Goal: Information Seeking & Learning: Learn about a topic

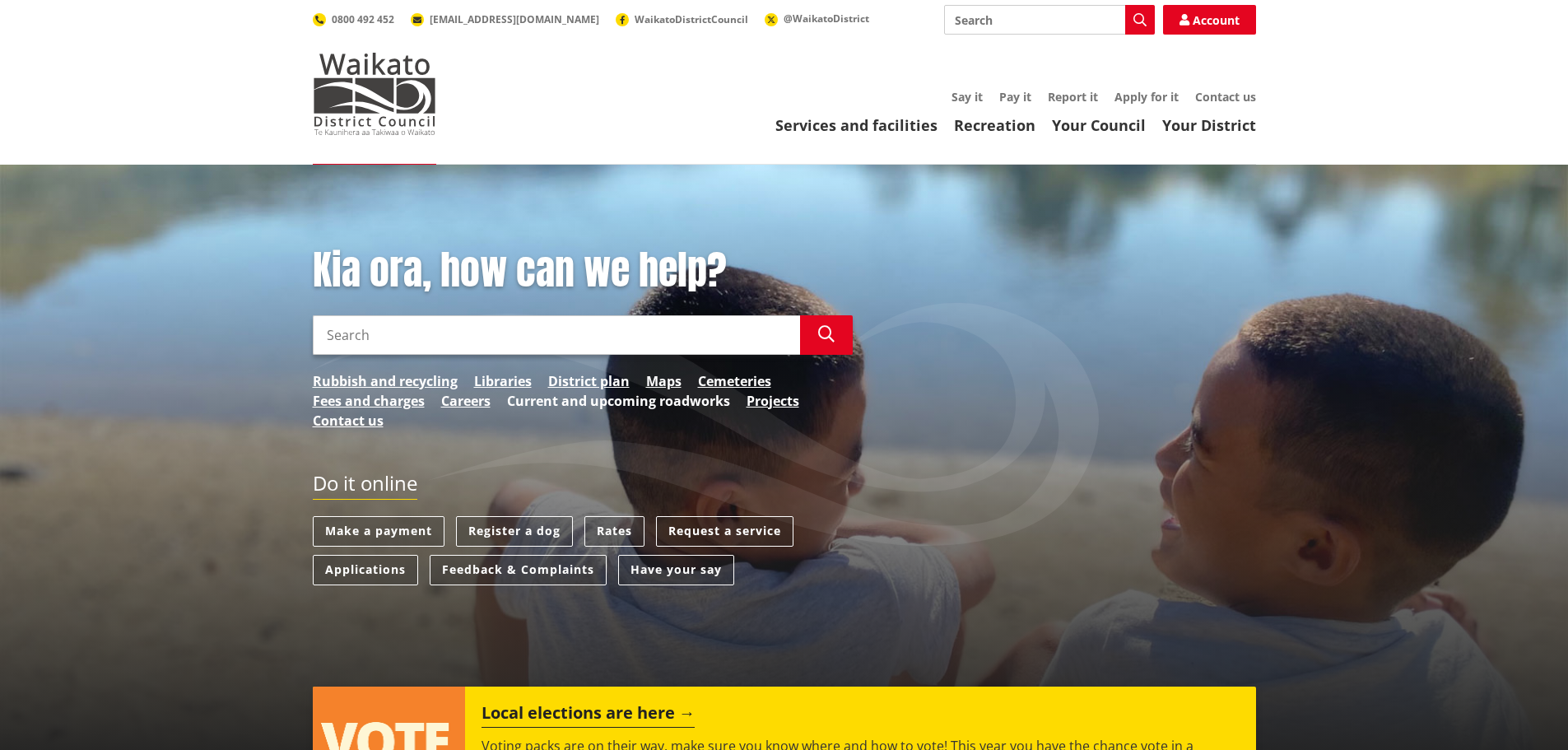
click at [663, 404] on link "Current and upcoming roadworks" at bounding box center [618, 401] width 223 height 20
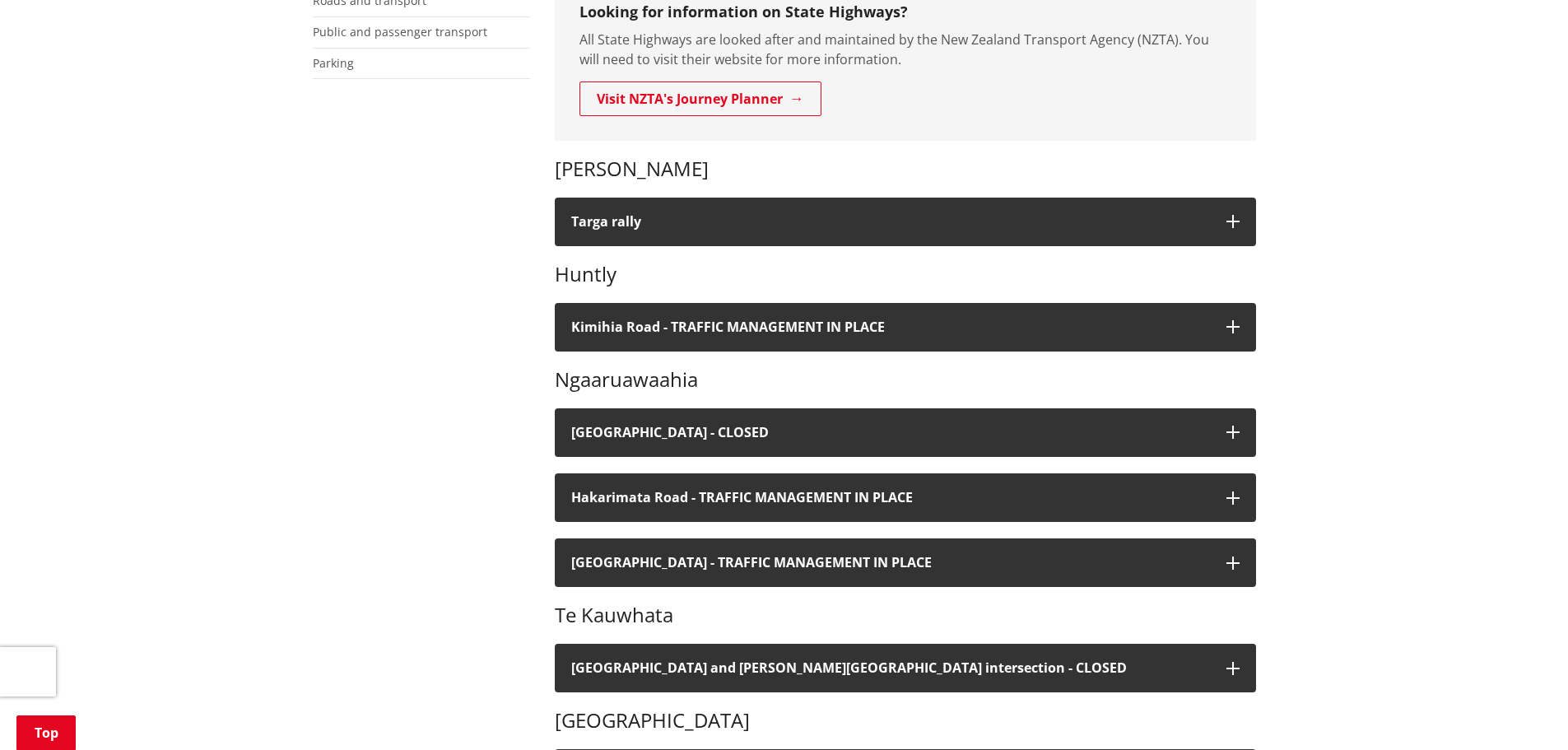
scroll to position [412, 0]
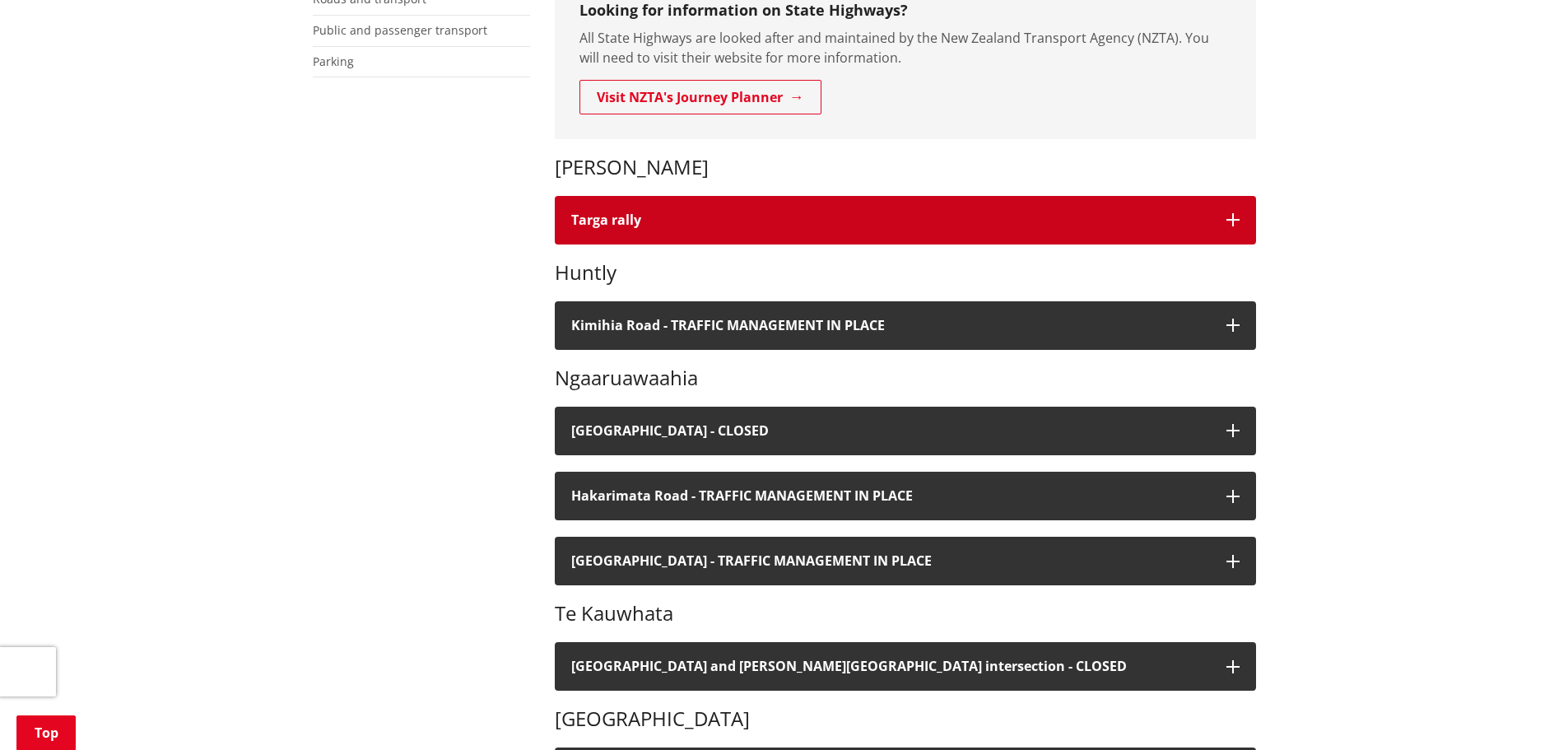
click at [618, 224] on h4 "Targa rally" at bounding box center [891, 220] width 639 height 16
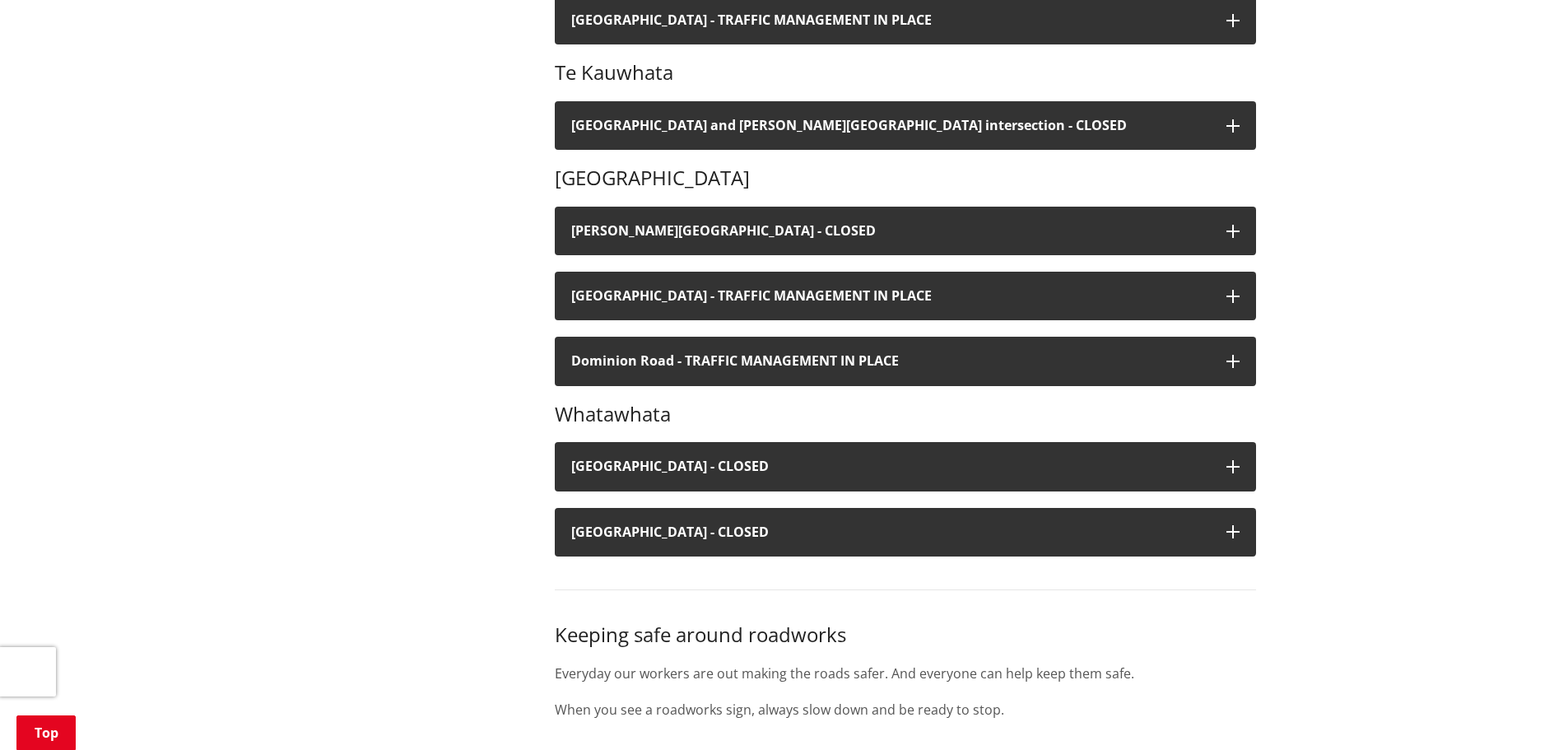
scroll to position [1235, 0]
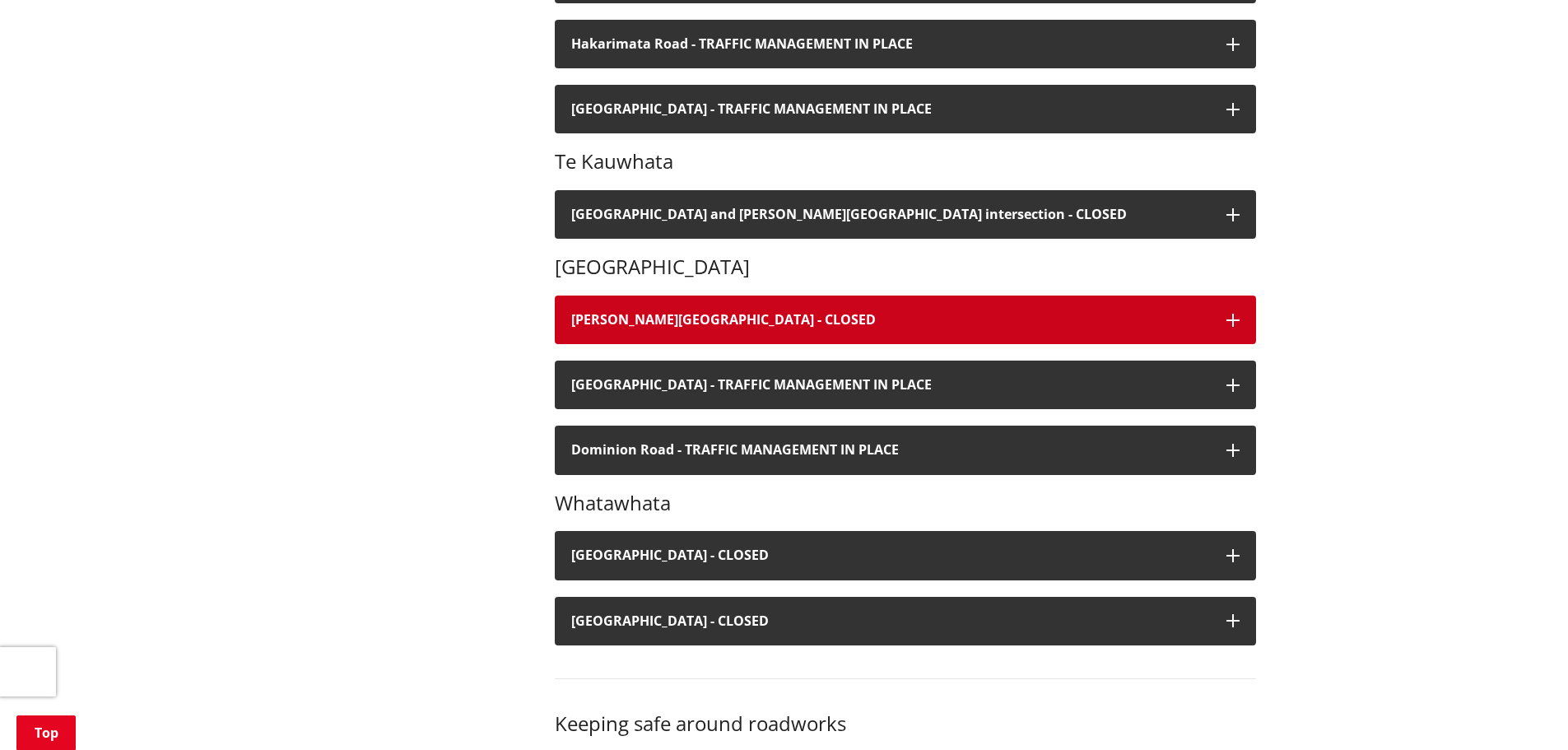
click at [625, 312] on h4 "[PERSON_NAME][GEOGRAPHIC_DATA] - CLOSED" at bounding box center [891, 320] width 639 height 16
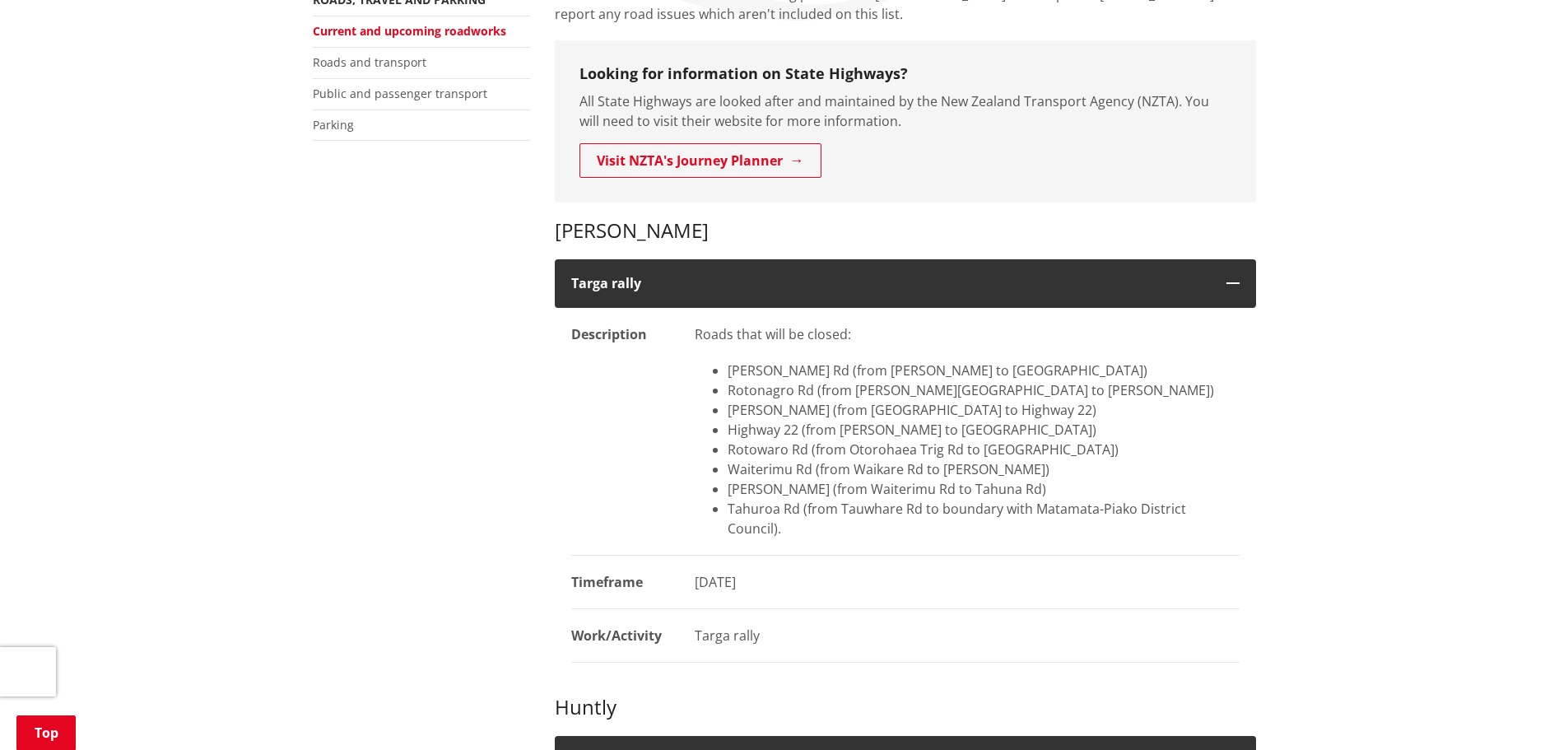
scroll to position [330, 0]
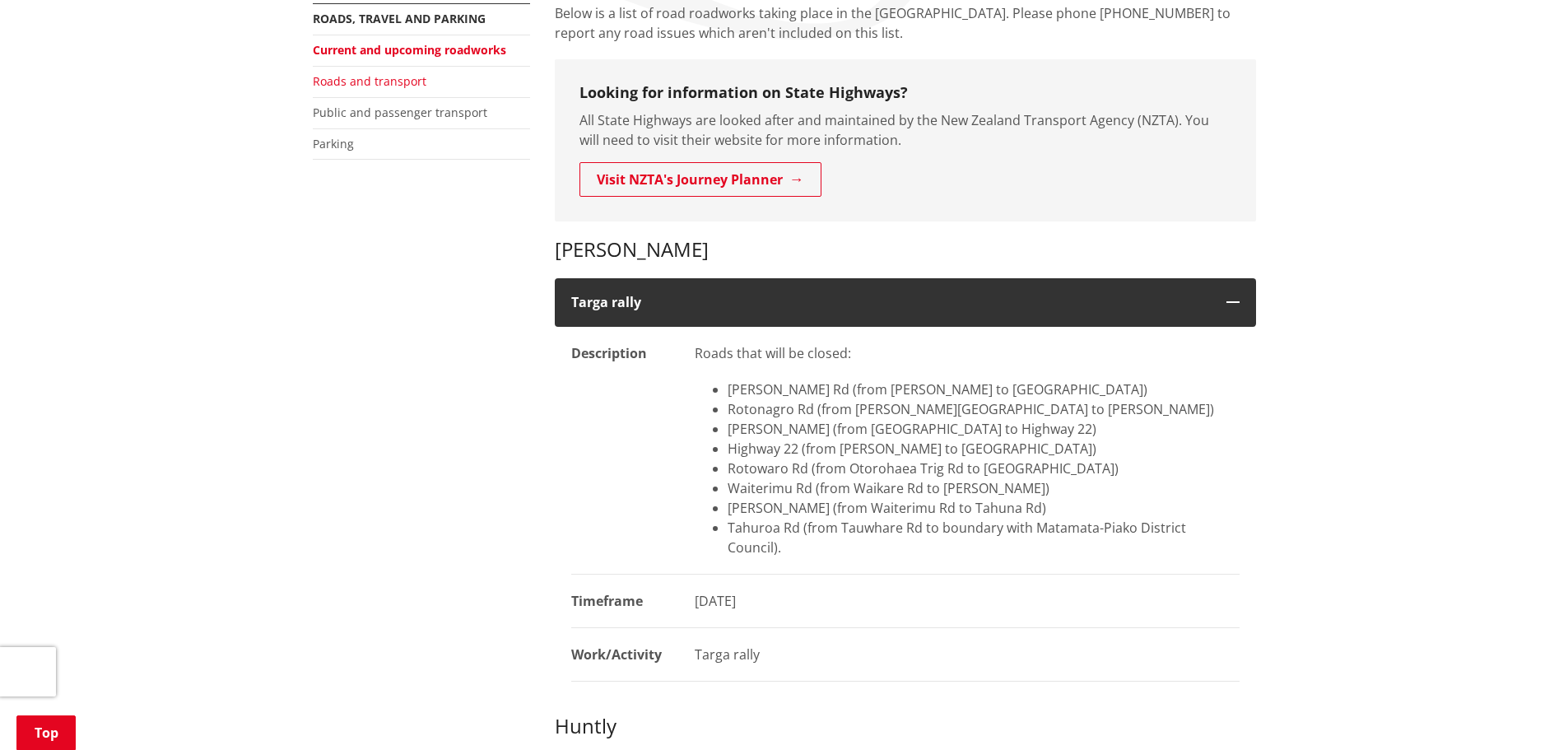
click at [387, 82] on link "Roads and transport" at bounding box center [369, 81] width 113 height 16
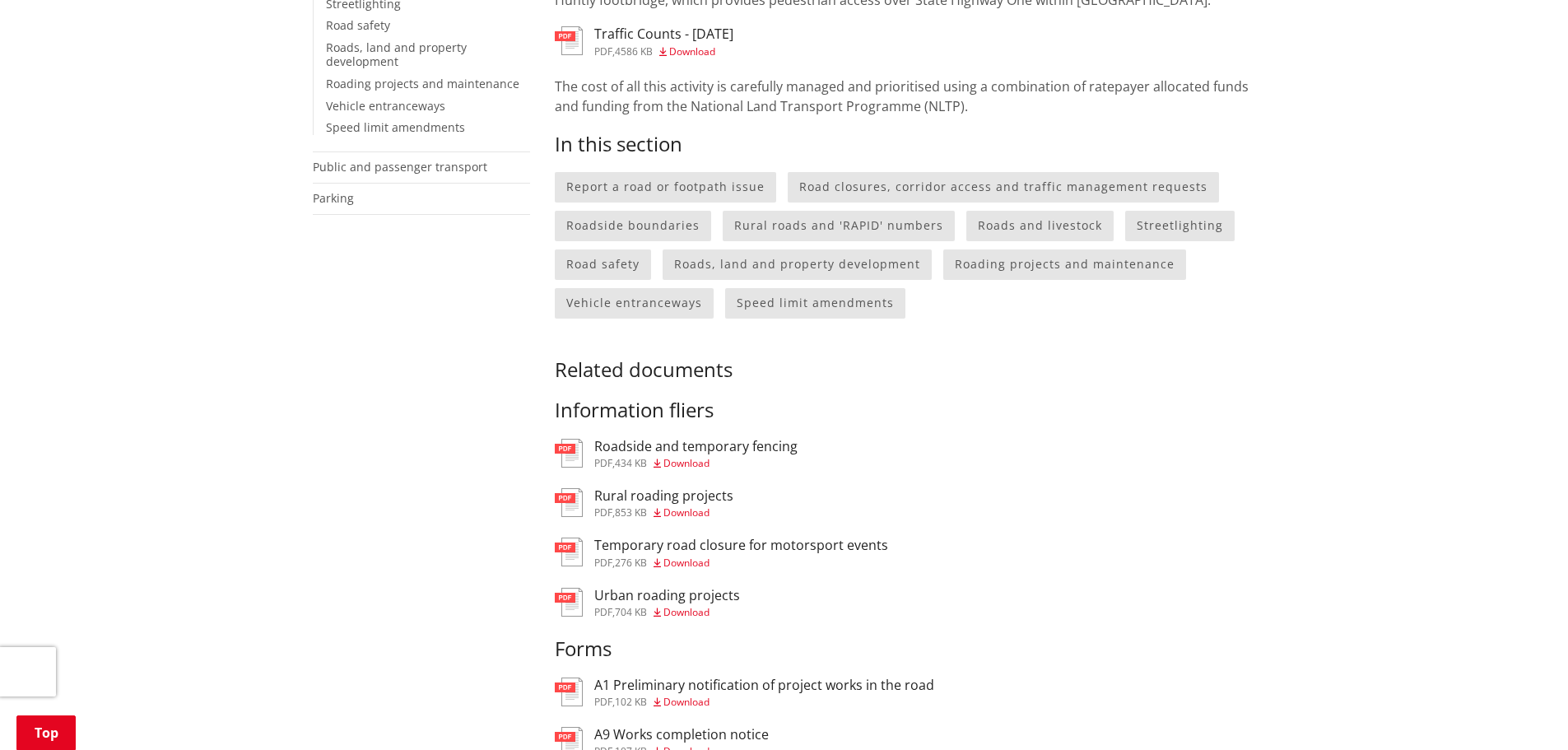
scroll to position [494, 0]
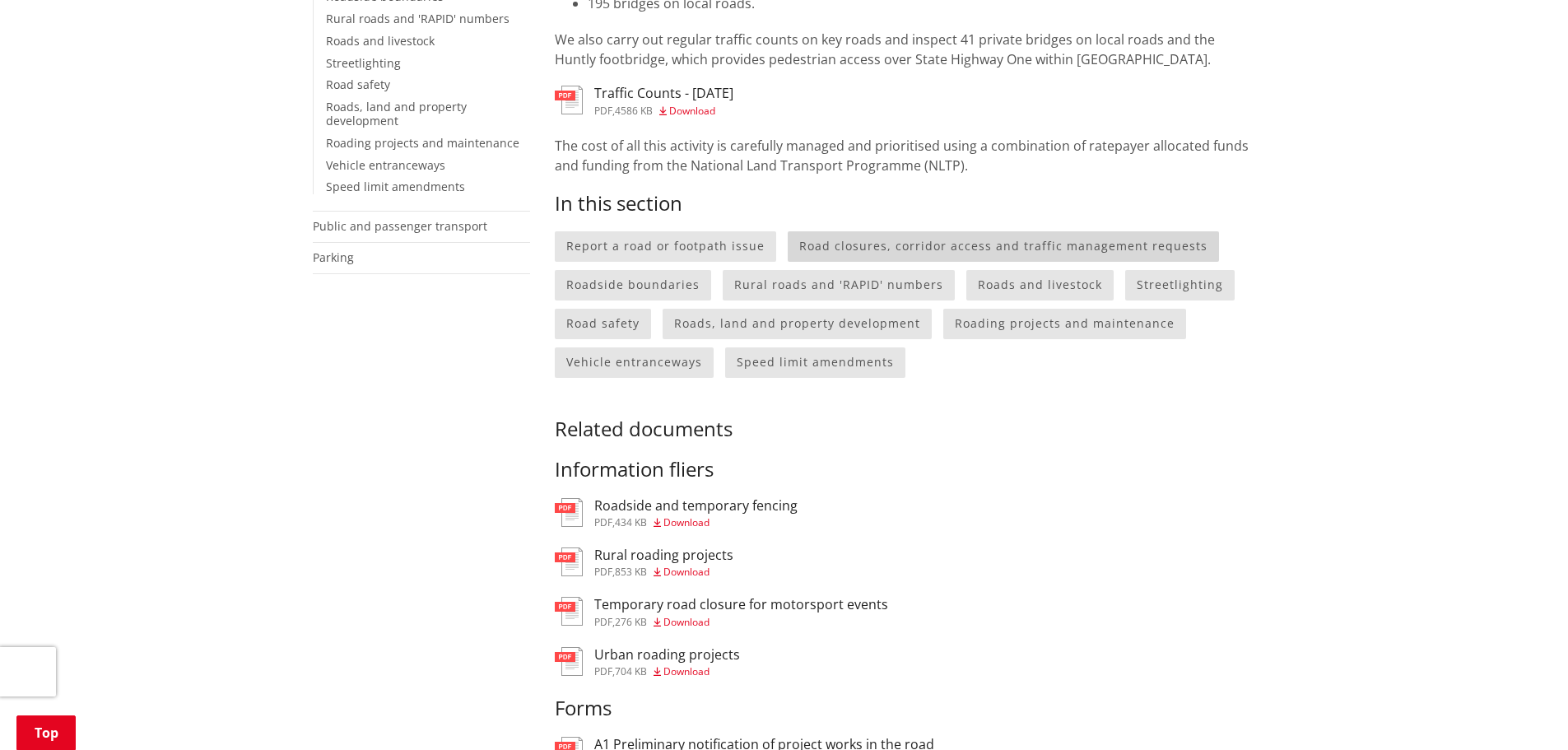
click at [939, 251] on link "Road closures, corridor access and traffic management requests" at bounding box center [1002, 246] width 431 height 30
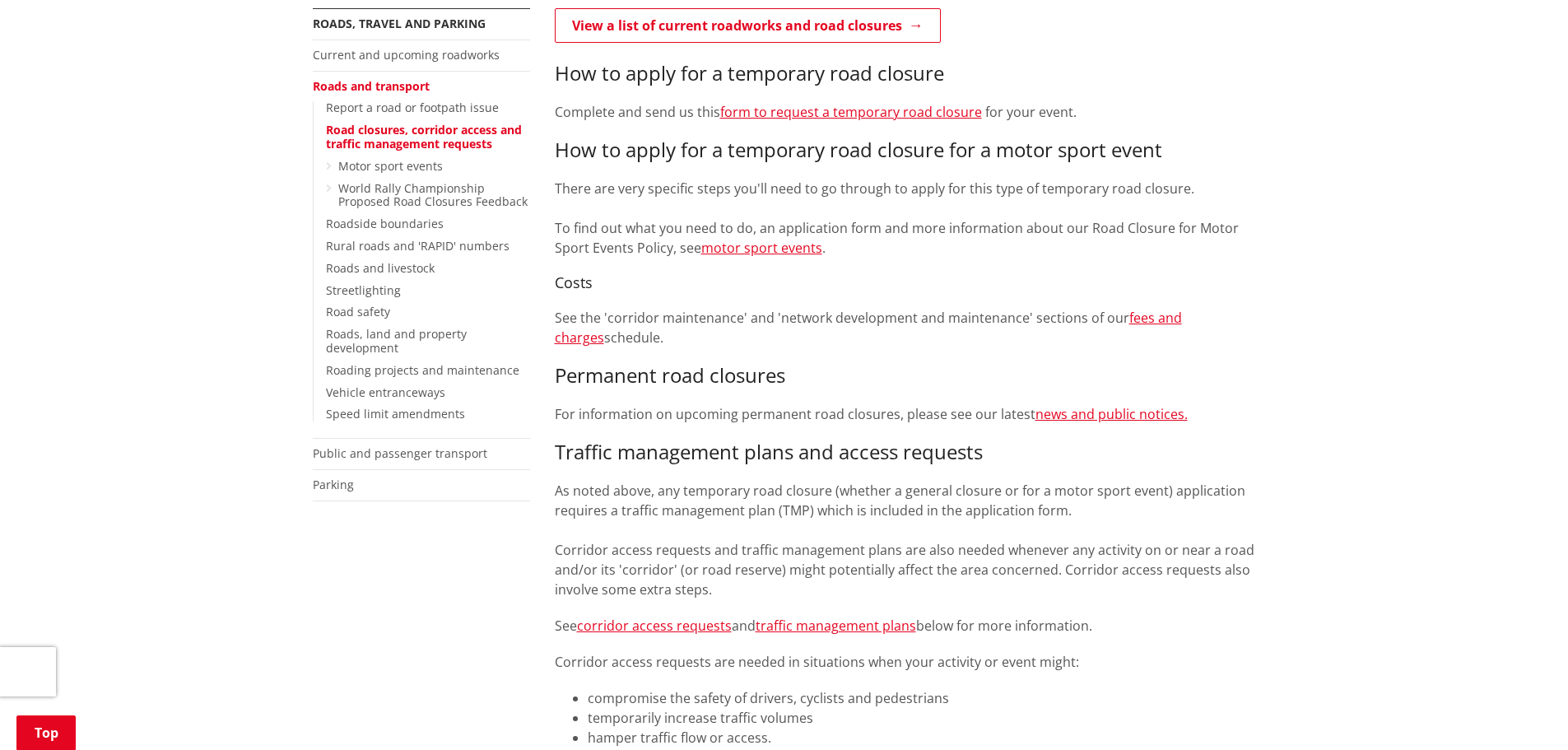
scroll to position [412, 0]
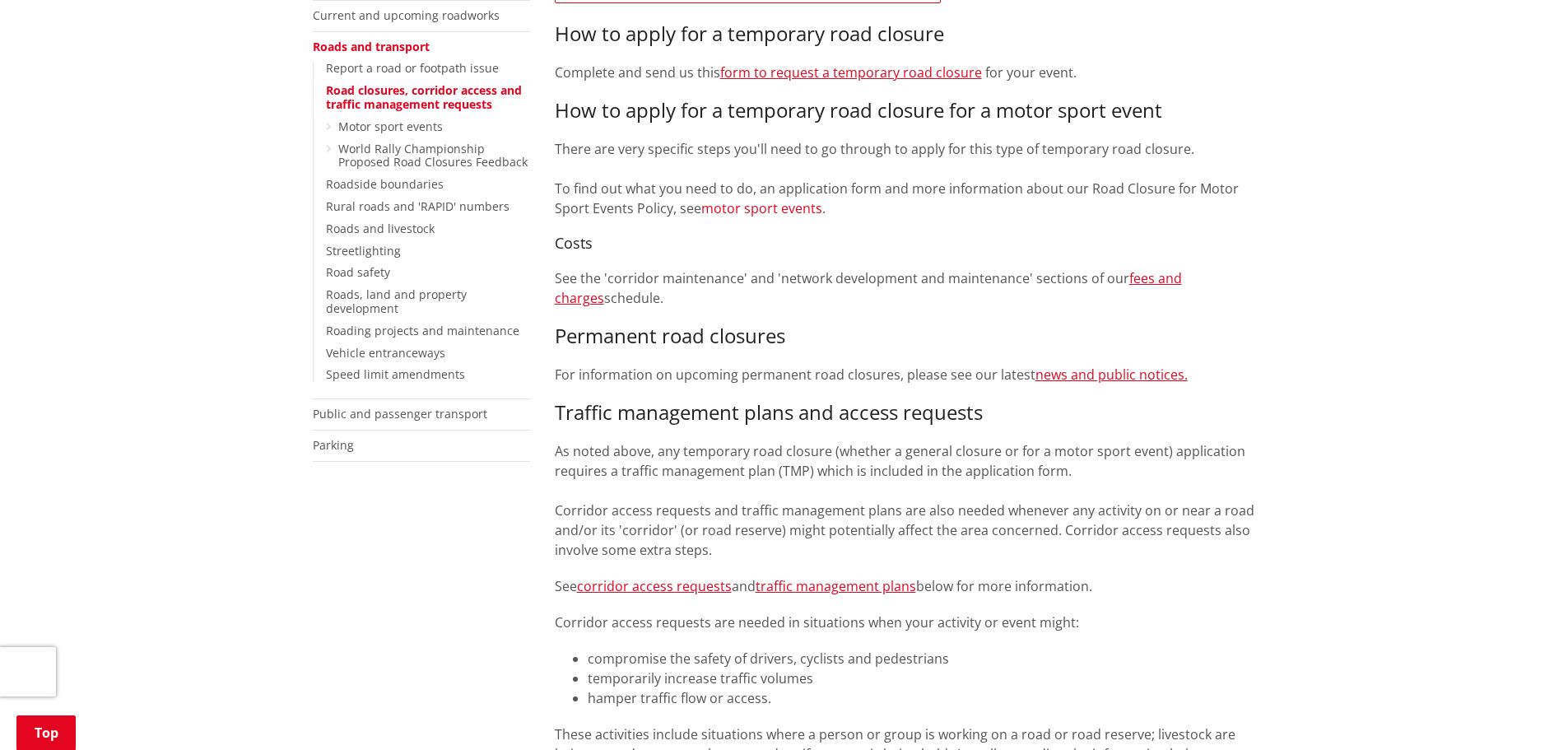
click at [781, 214] on link "motor sport events" at bounding box center [762, 209] width 121 height 18
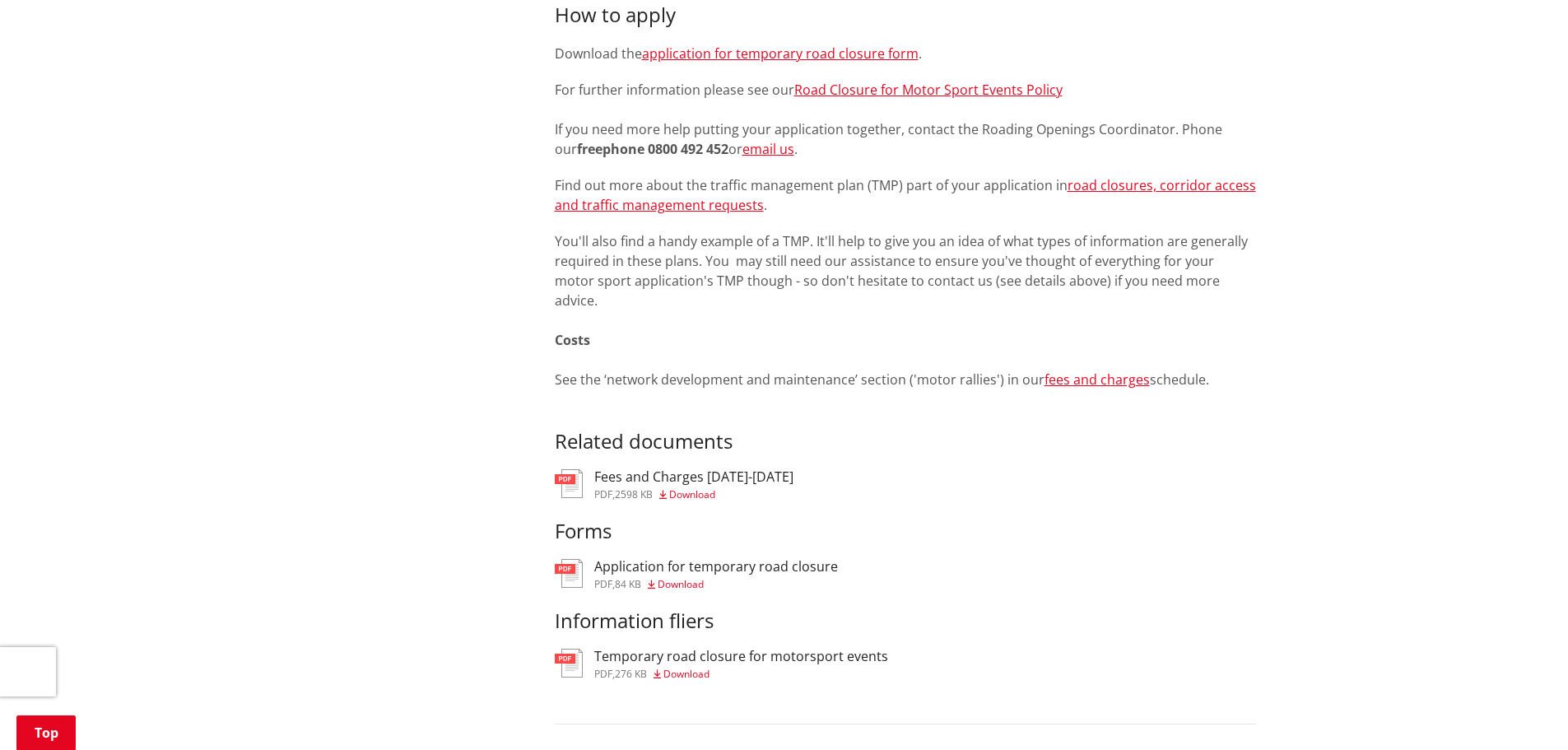
scroll to position [1235, 0]
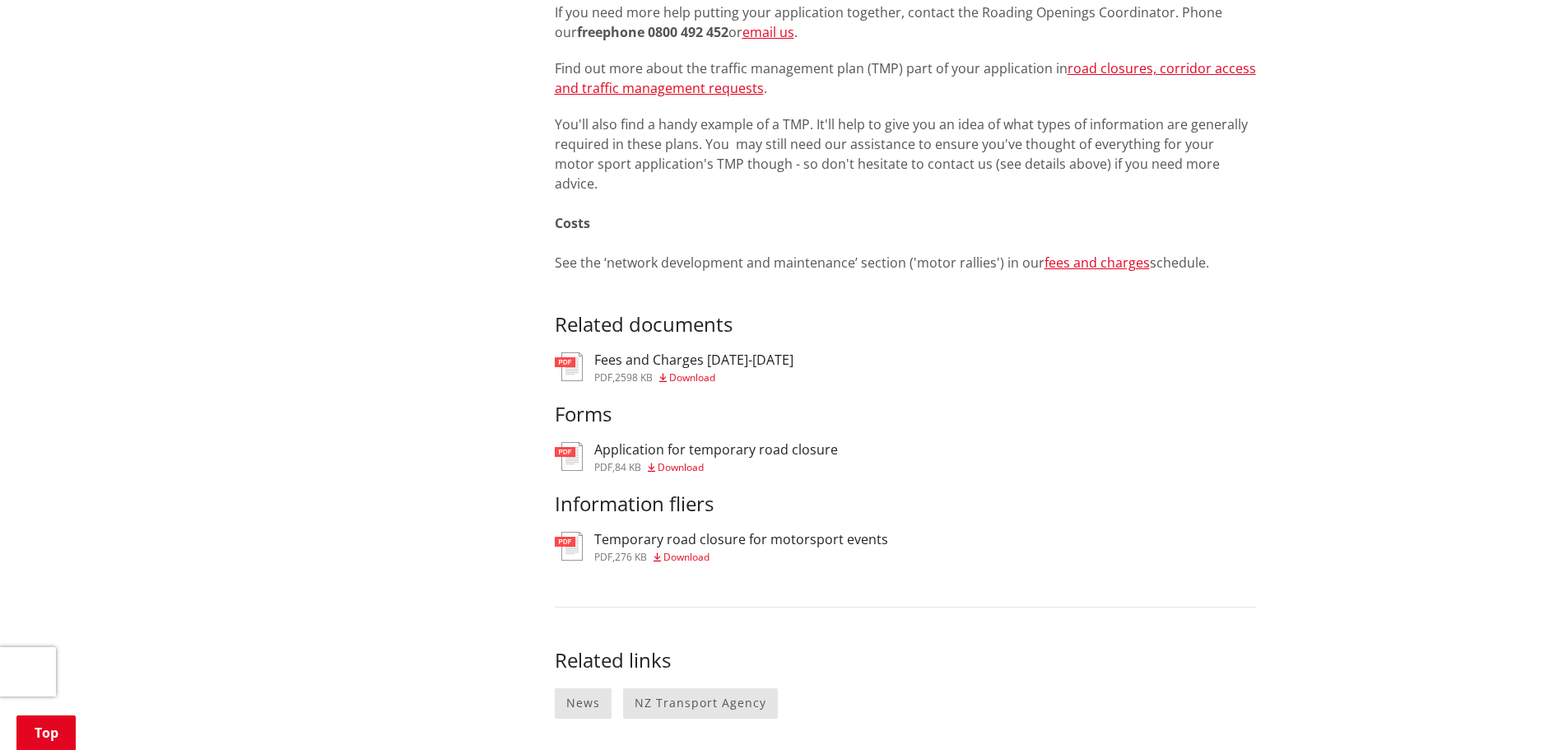
click at [575, 352] on img at bounding box center [568, 367] width 28 height 29
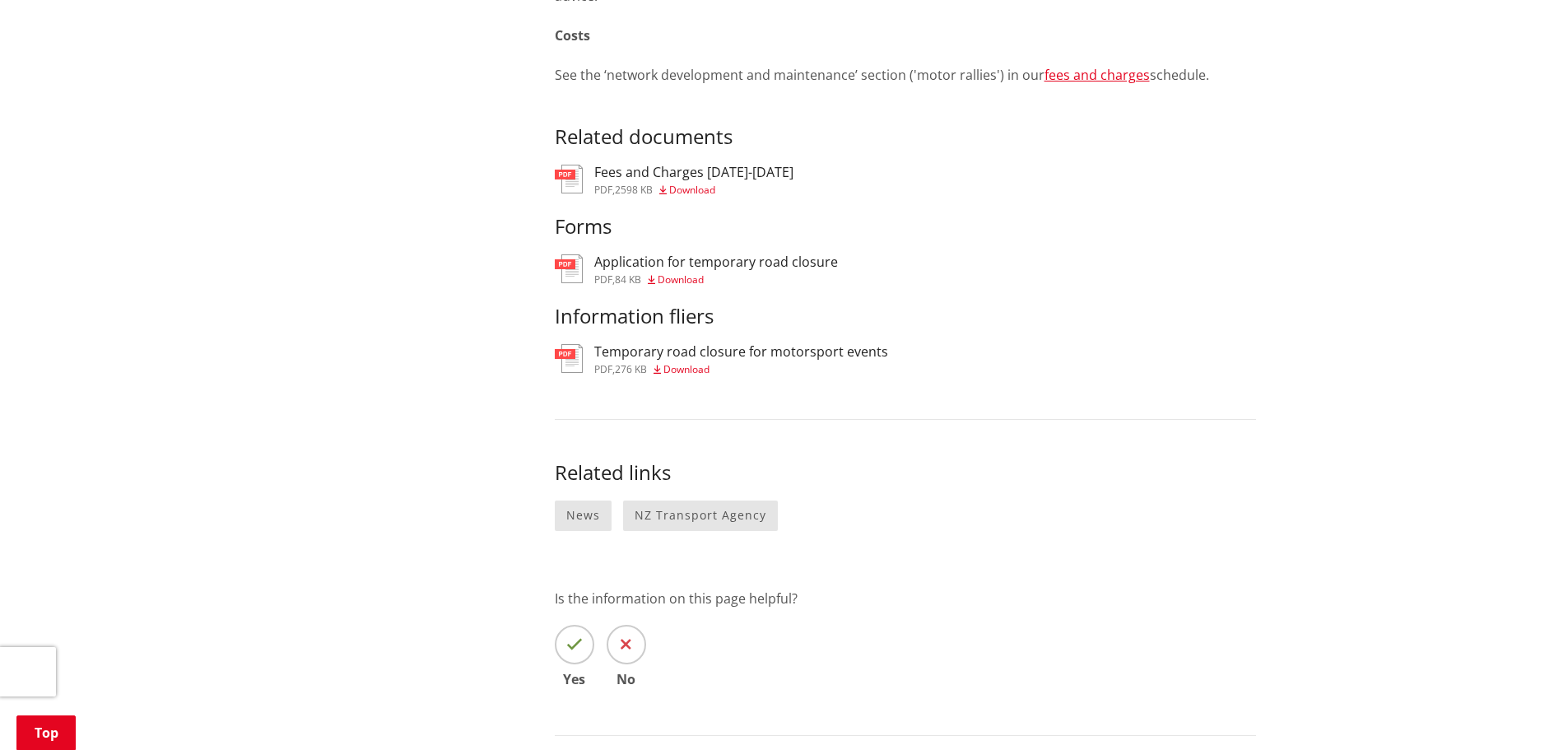
scroll to position [1442, 0]
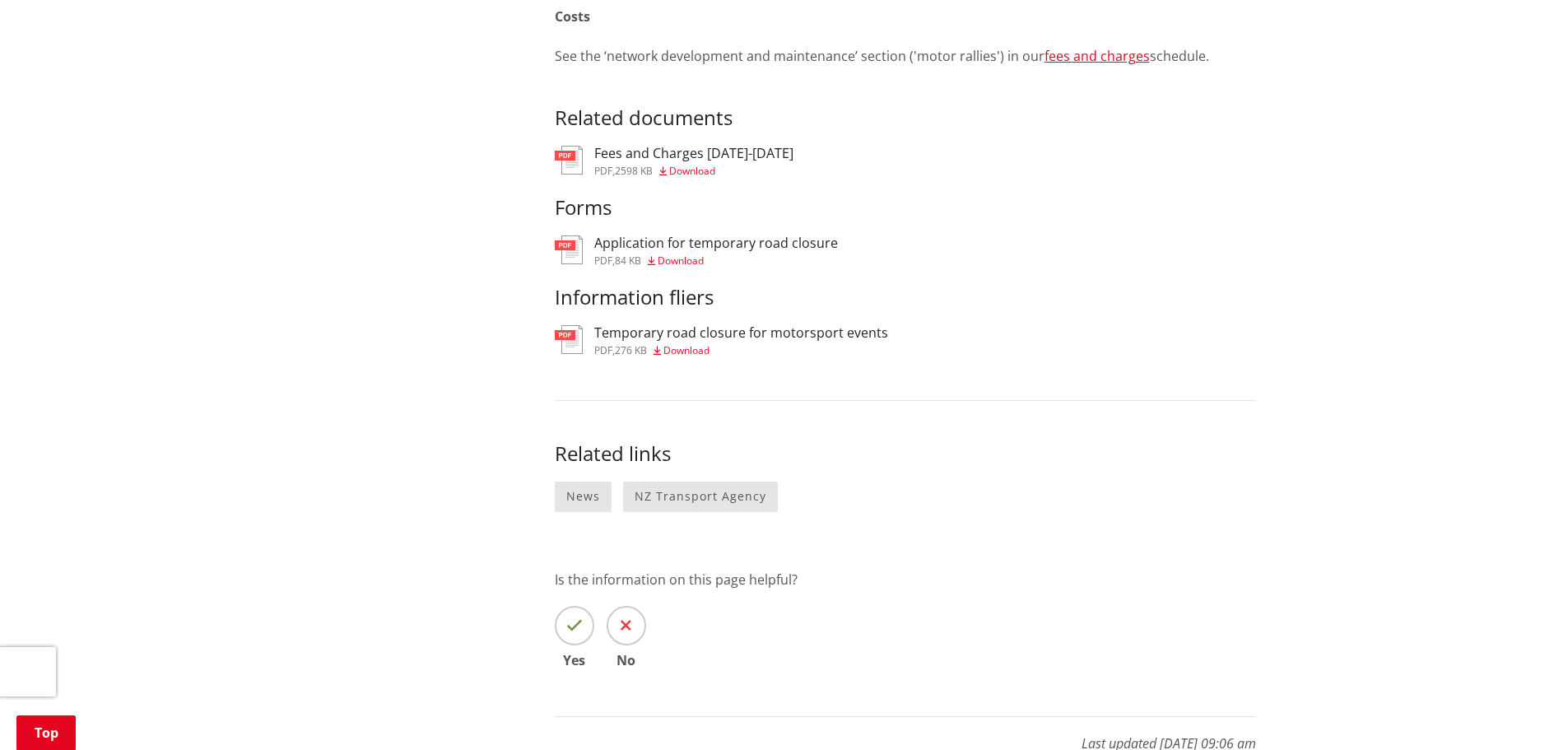
click at [571, 325] on img at bounding box center [568, 340] width 28 height 29
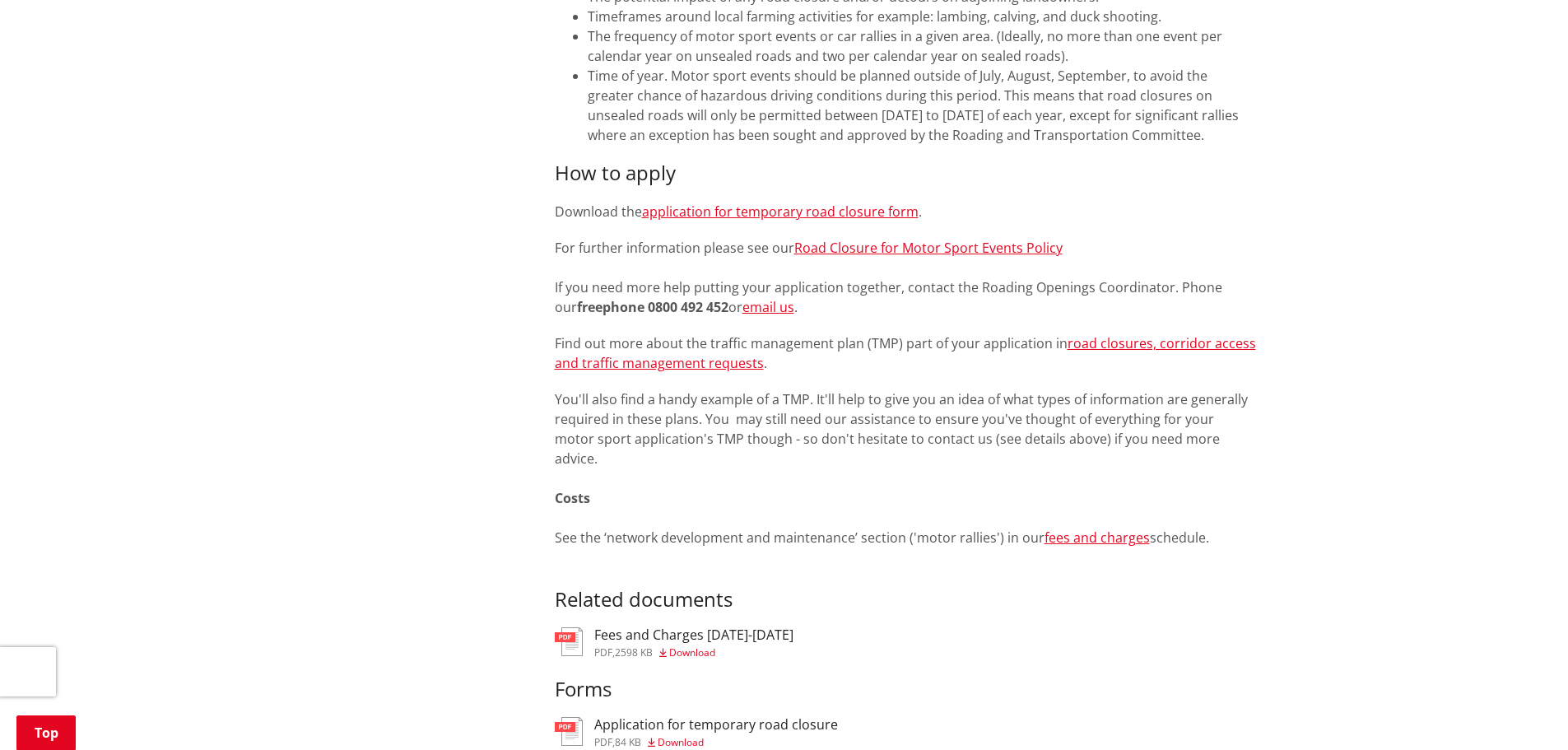
scroll to position [948, 0]
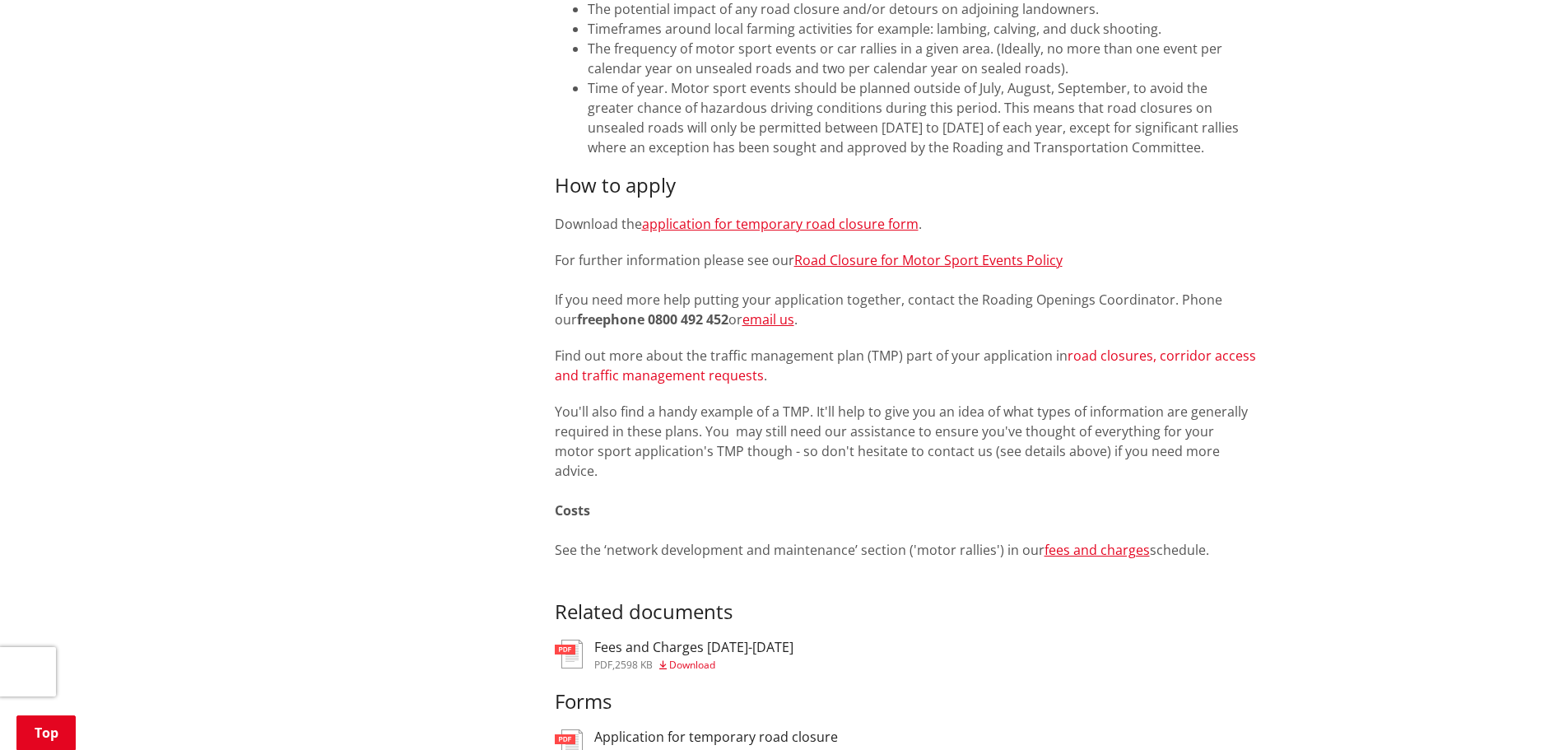
click at [692, 378] on link "road closures, corridor access and traffic management requests" at bounding box center [905, 365] width 702 height 38
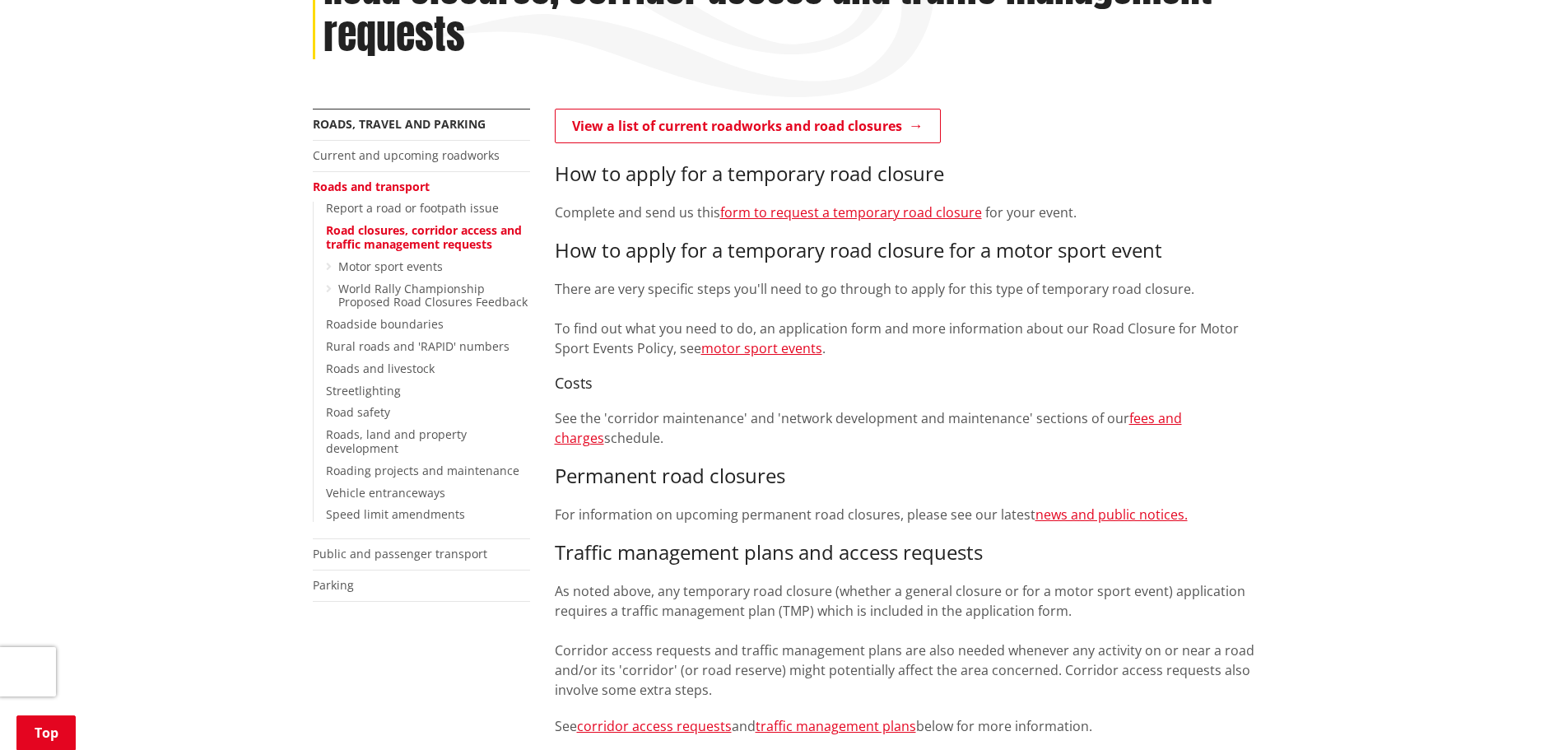
scroll to position [247, 0]
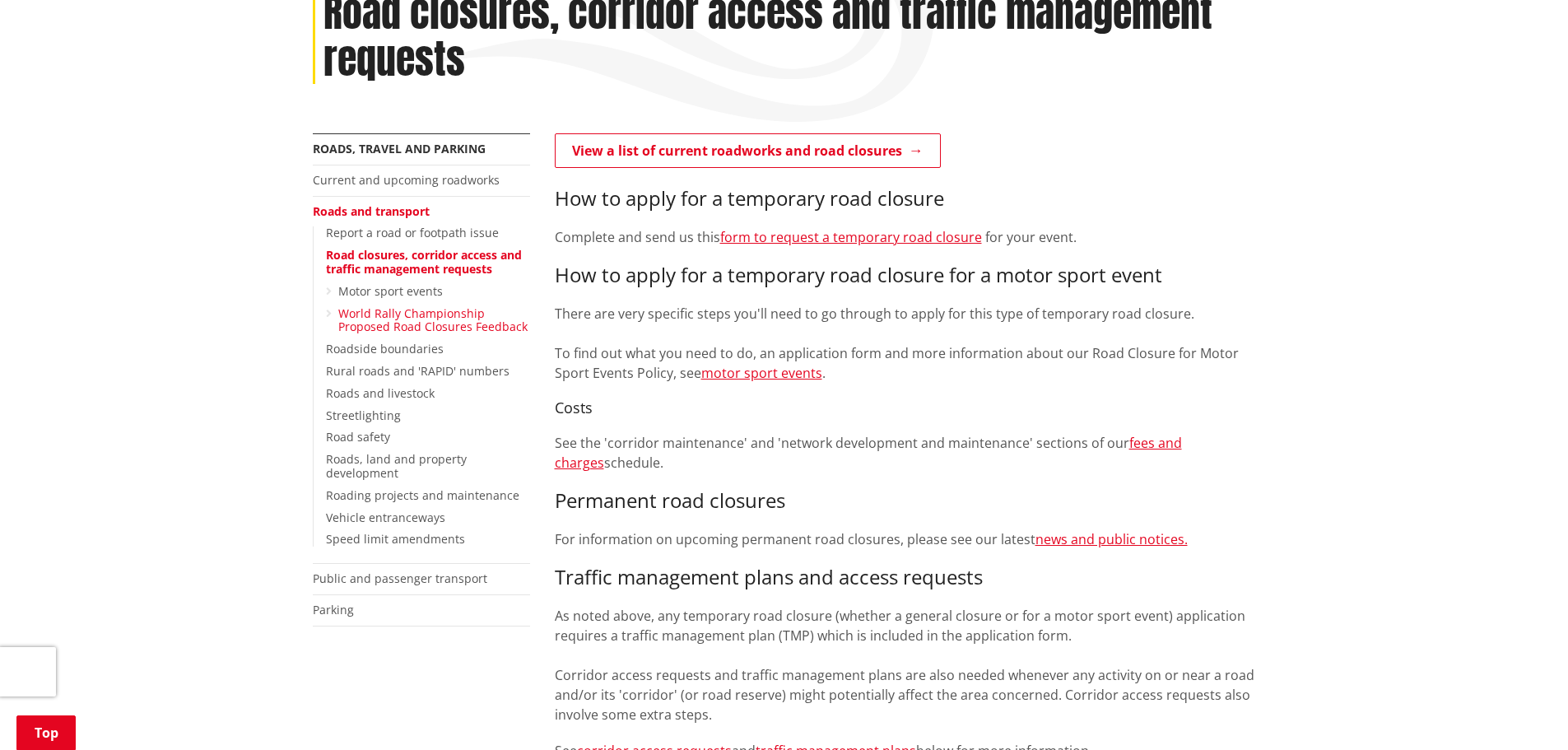
click at [387, 315] on link "World Rally Championship Proposed Road Closures Feedback" at bounding box center [433, 320] width 189 height 29
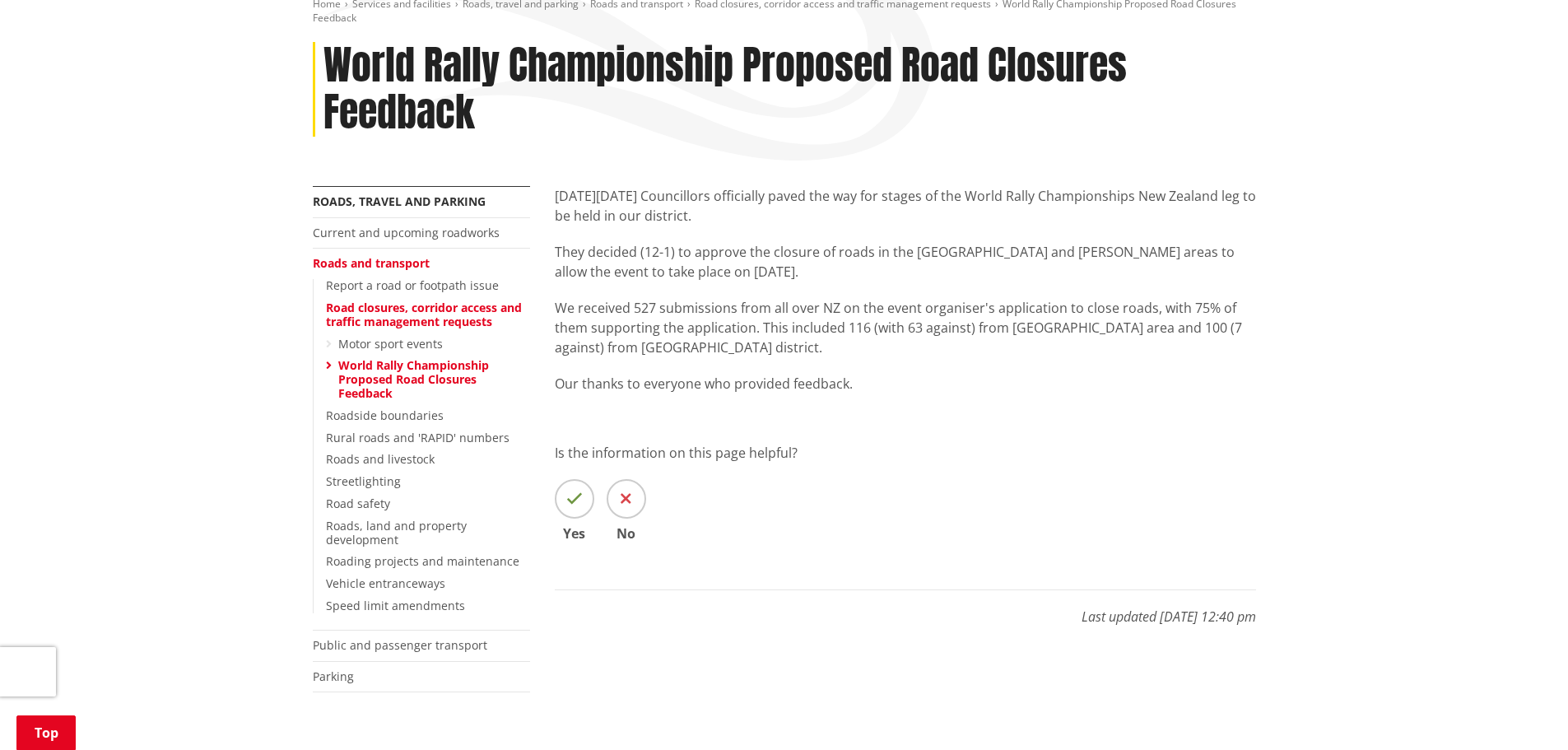
scroll to position [165, 0]
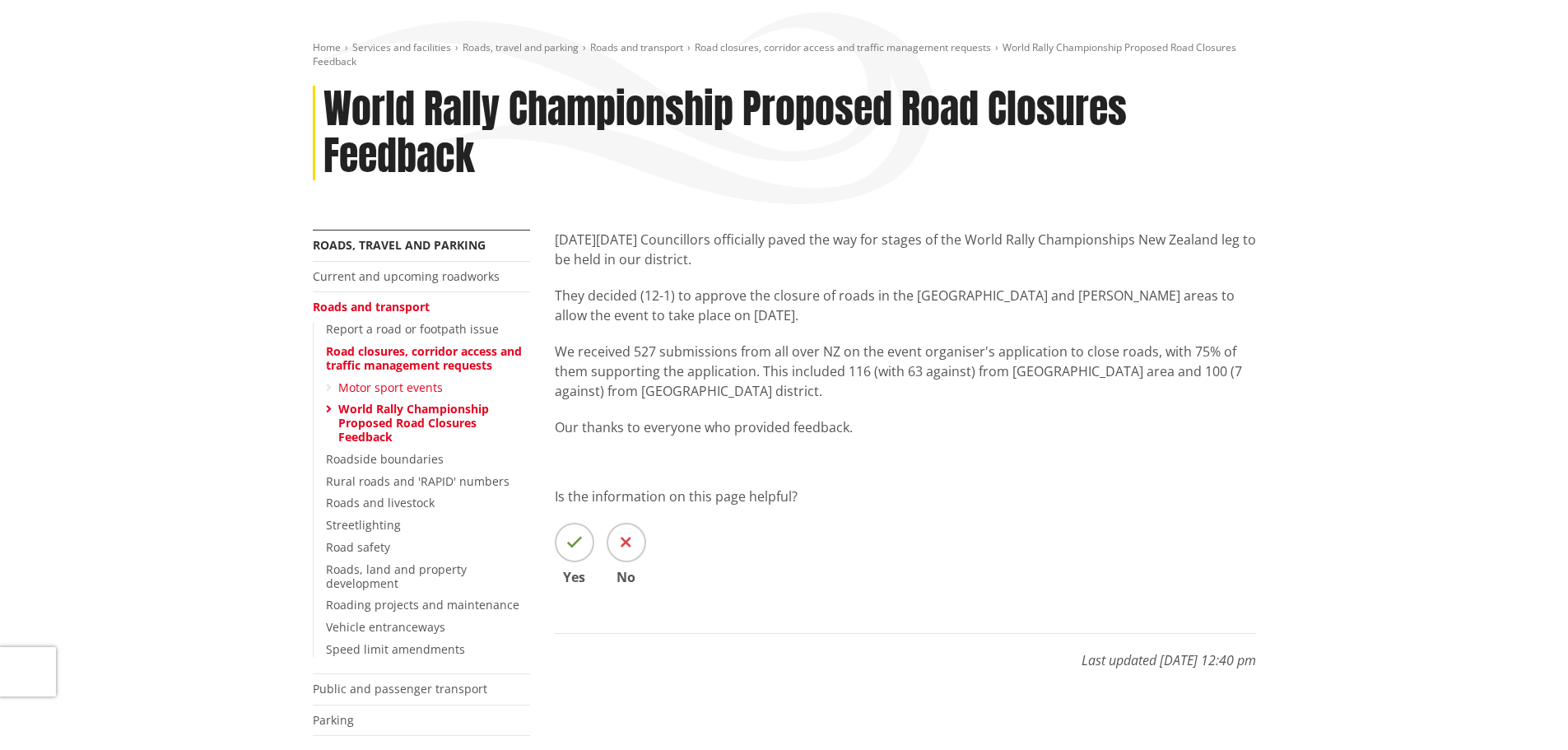
click at [359, 385] on link "Motor sport events" at bounding box center [391, 388] width 104 height 16
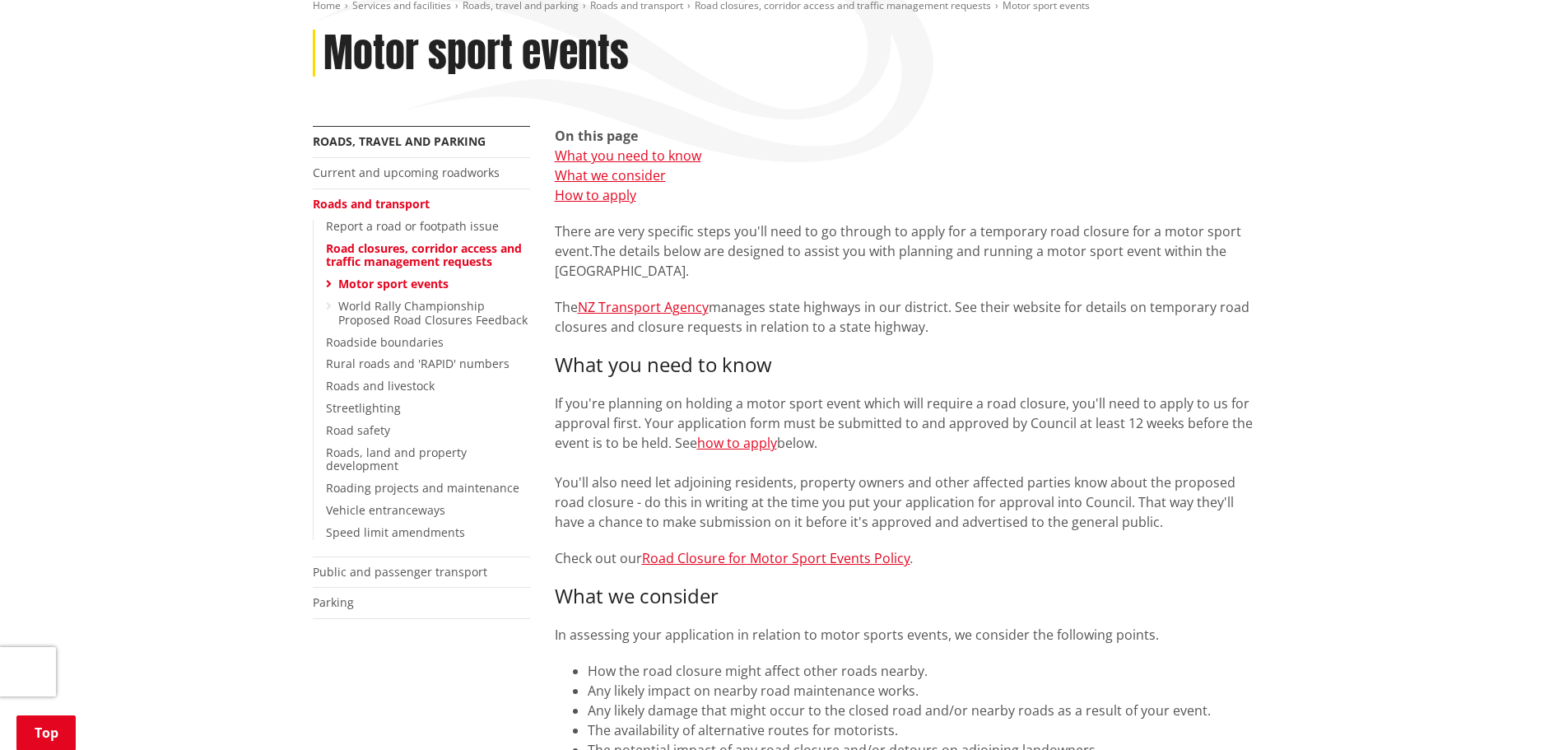
scroll to position [165, 0]
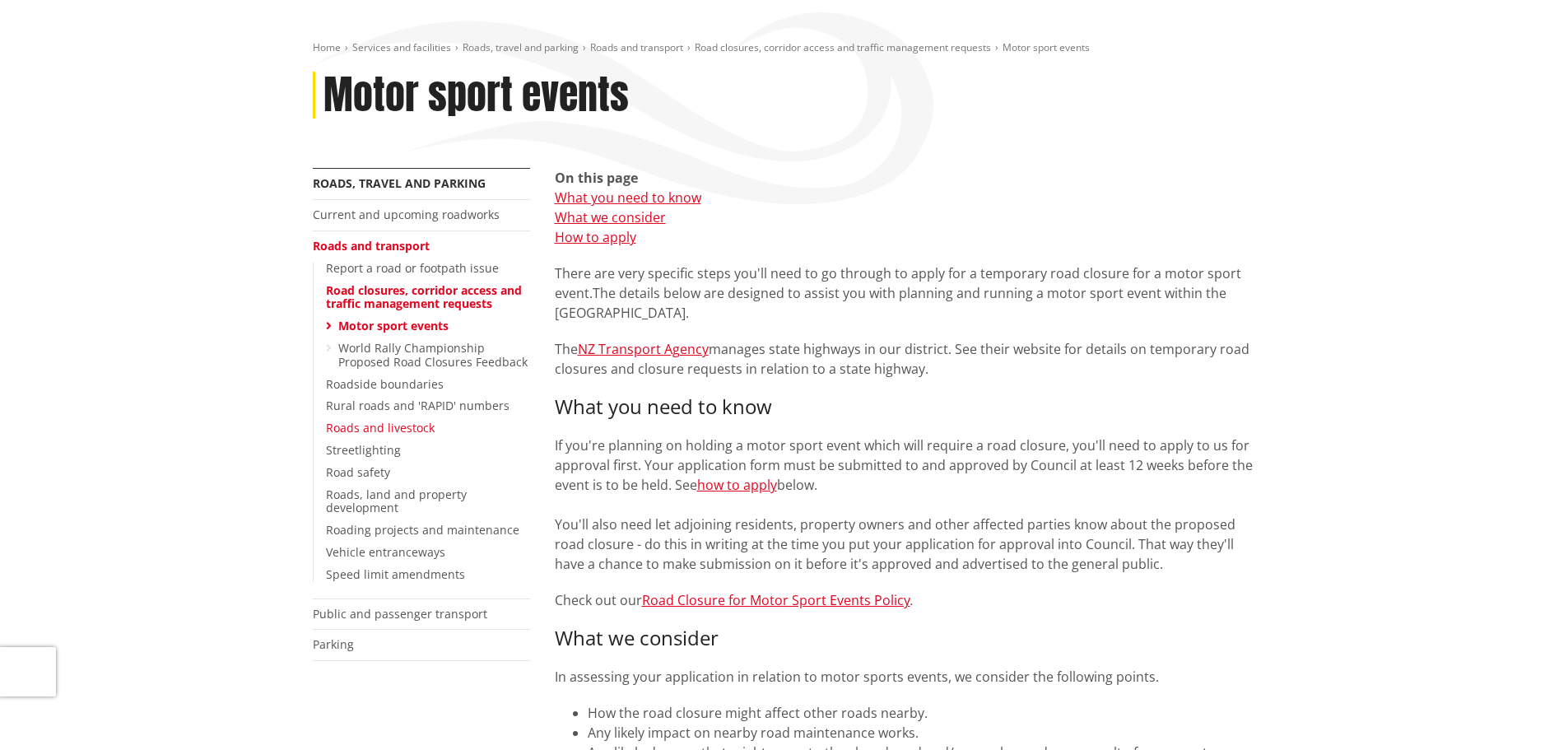
click at [351, 427] on link "Roads and livestock" at bounding box center [380, 428] width 108 height 16
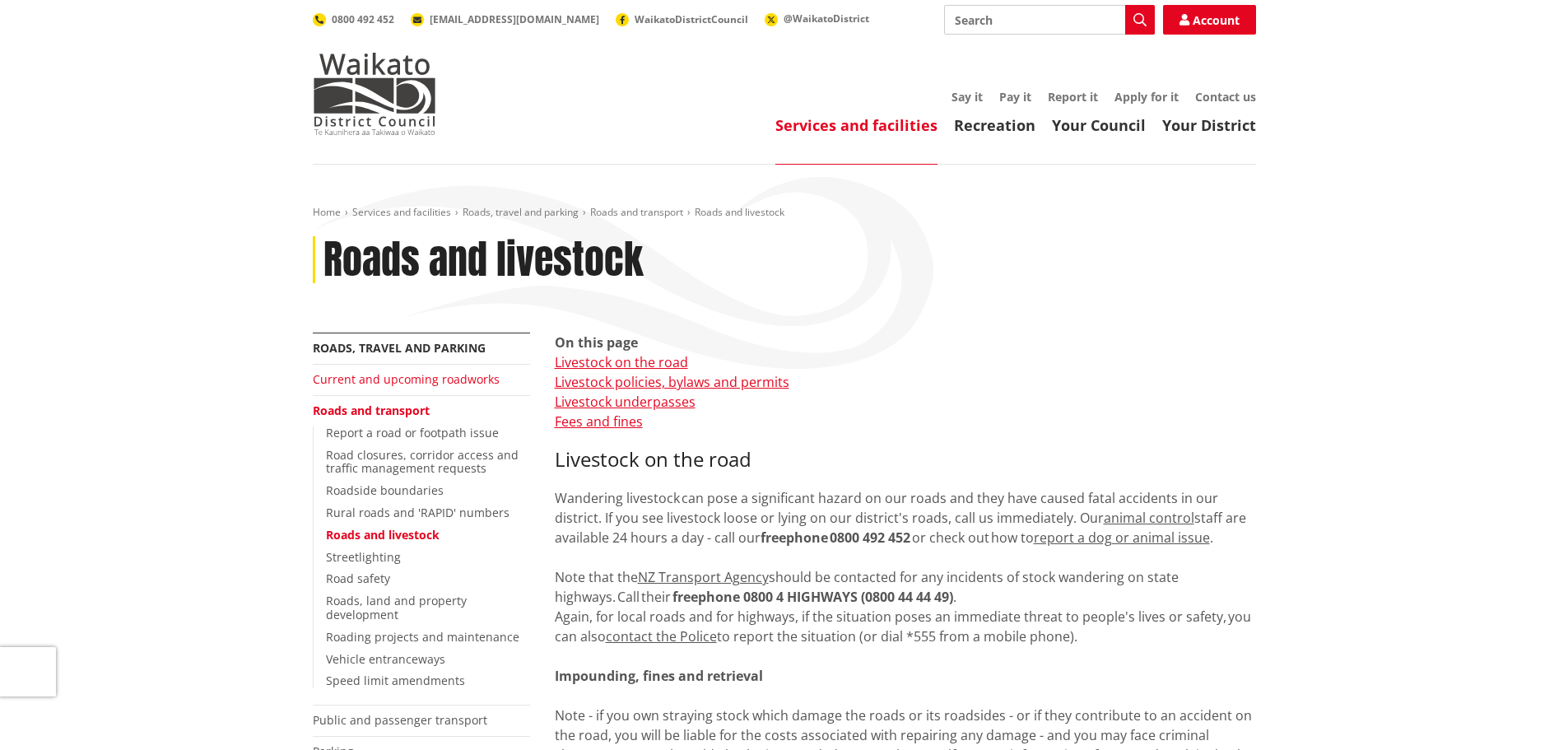
click at [360, 380] on link "Current and upcoming roadworks" at bounding box center [406, 379] width 187 height 16
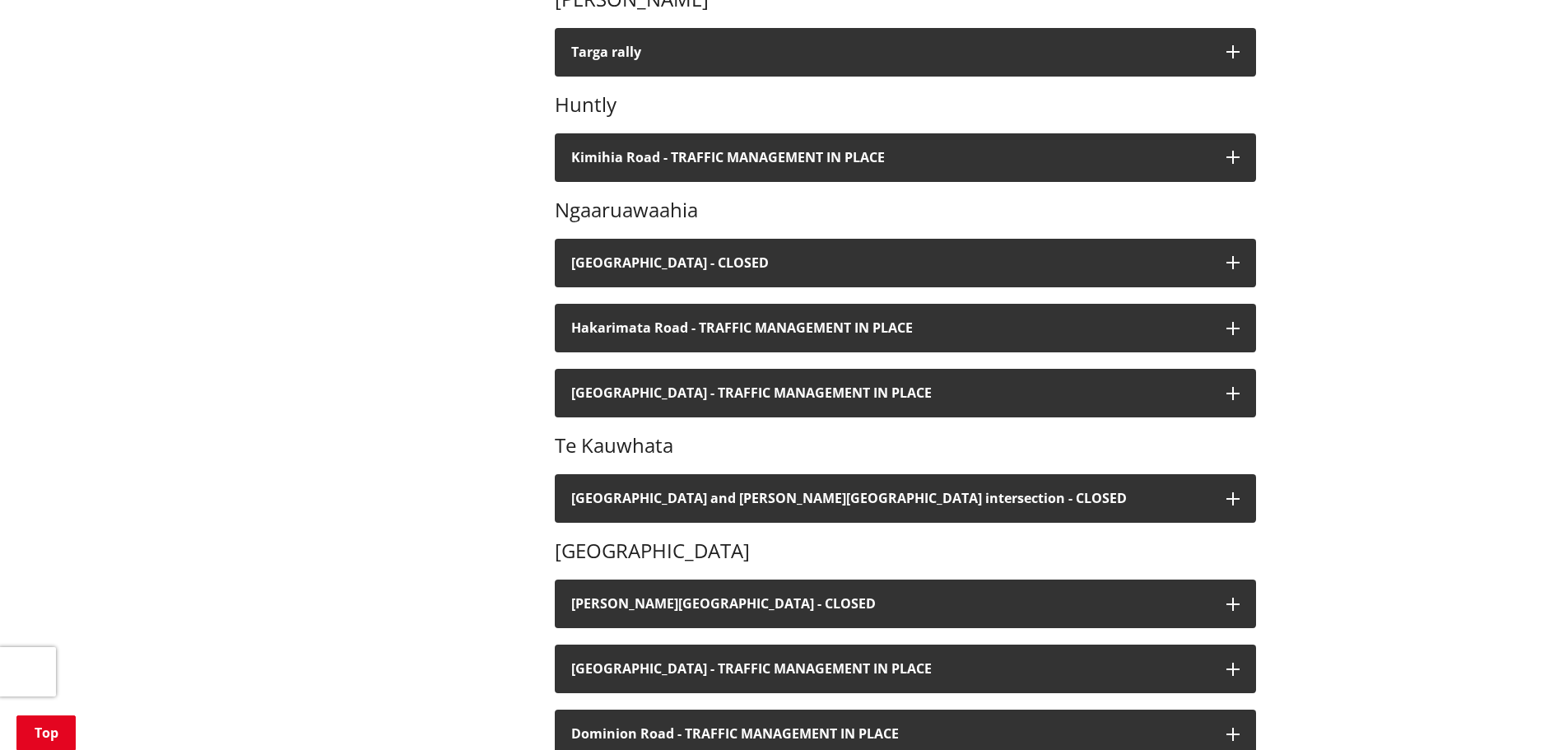
scroll to position [563, 0]
